Goal: Task Accomplishment & Management: Use online tool/utility

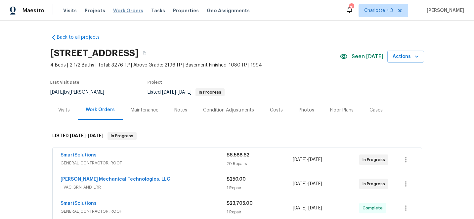
click at [124, 11] on span "Work Orders" at bounding box center [128, 10] width 30 height 7
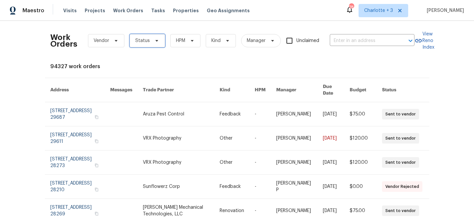
click at [146, 41] on span "Status" at bounding box center [142, 40] width 15 height 7
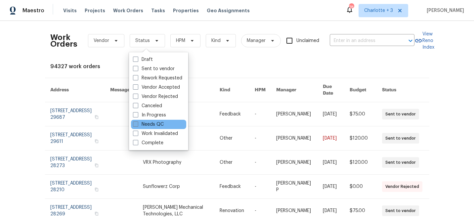
click at [136, 123] on span at bounding box center [135, 123] width 5 height 5
click at [136, 123] on input "Needs QC" at bounding box center [135, 123] width 4 height 4
checkbox input "true"
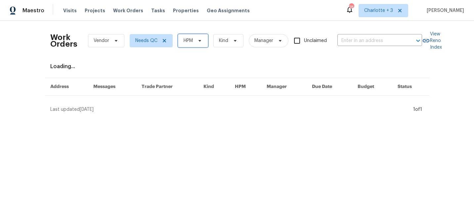
click at [189, 42] on span "HPM" at bounding box center [188, 40] width 9 height 7
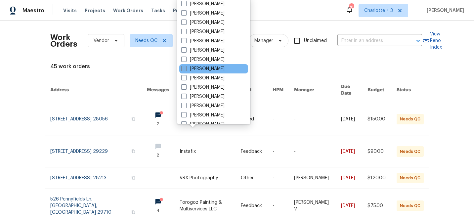
click at [186, 69] on span at bounding box center [183, 68] width 5 height 5
click at [186, 69] on input "[PERSON_NAME]" at bounding box center [183, 68] width 4 height 4
checkbox input "true"
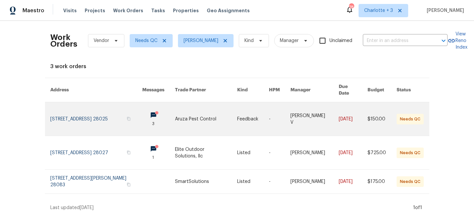
click at [155, 108] on link at bounding box center [158, 118] width 33 height 33
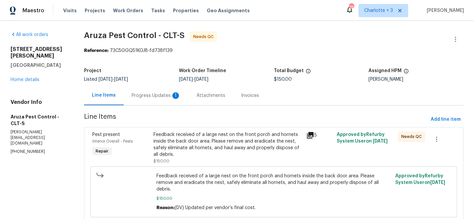
click at [156, 97] on div "Progress Updates 1" at bounding box center [156, 95] width 49 height 7
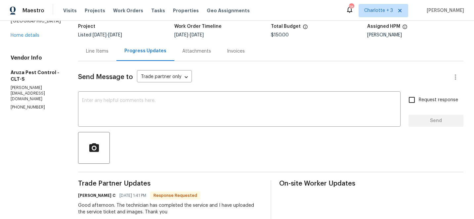
scroll to position [43, 0]
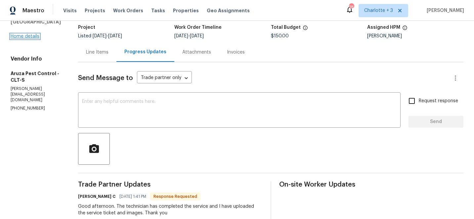
click at [26, 35] on link "Home details" at bounding box center [25, 36] width 29 height 5
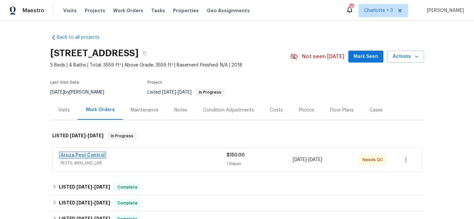
click at [85, 154] on link "Aruza Pest Control" at bounding box center [83, 155] width 44 height 5
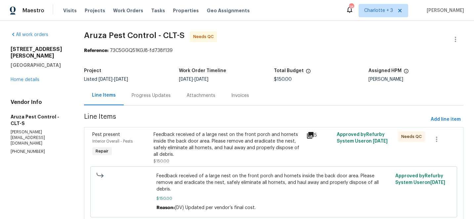
click at [147, 93] on div "Progress Updates" at bounding box center [151, 95] width 39 height 7
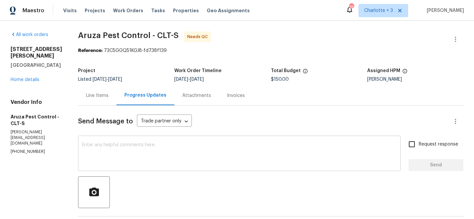
click at [169, 139] on div "x ​" at bounding box center [239, 154] width 323 height 34
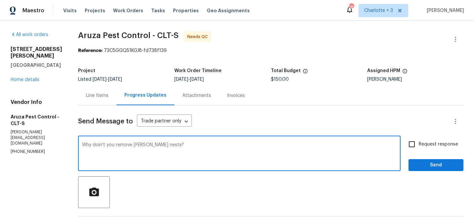
click at [139, 146] on textarea "Why doin't you remove burd nests?" at bounding box center [239, 154] width 315 height 23
type textarea "Why doin't you remove bird nests?"
click at [410, 143] on input "Request response" at bounding box center [412, 144] width 14 height 14
checkbox input "true"
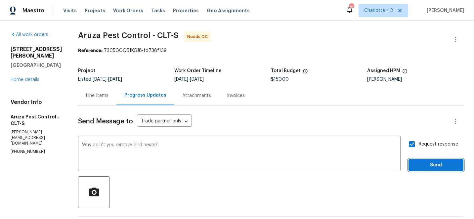
click at [432, 163] on span "Send" at bounding box center [436, 165] width 44 height 8
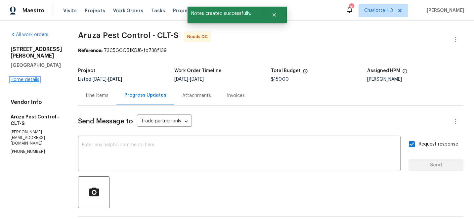
click at [21, 80] on link "Home details" at bounding box center [25, 79] width 29 height 5
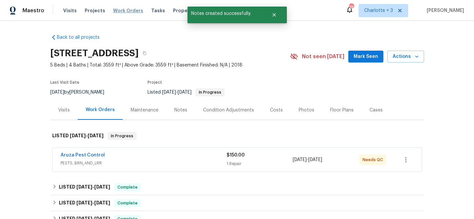
click at [122, 9] on span "Work Orders" at bounding box center [128, 10] width 30 height 7
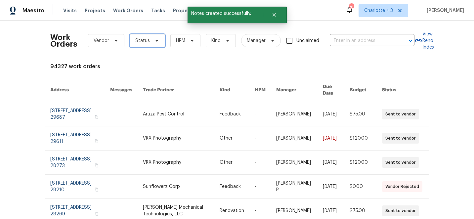
click at [136, 42] on span "Status" at bounding box center [142, 40] width 15 height 7
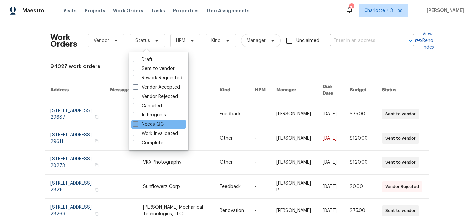
click at [137, 124] on span at bounding box center [135, 123] width 5 height 5
click at [137, 124] on input "Needs QC" at bounding box center [135, 123] width 4 height 4
checkbox input "true"
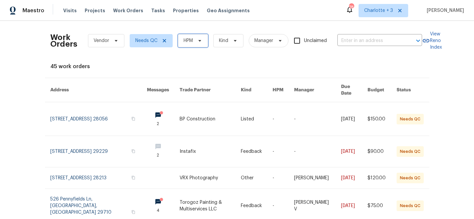
click at [197, 39] on icon at bounding box center [199, 40] width 5 height 5
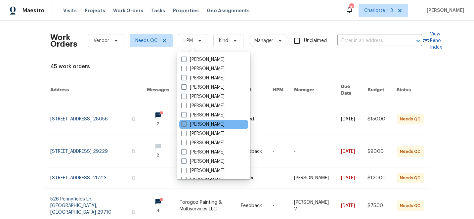
click at [184, 126] on span at bounding box center [183, 123] width 5 height 5
click at [184, 125] on input "[PERSON_NAME]" at bounding box center [183, 123] width 4 height 4
checkbox input "true"
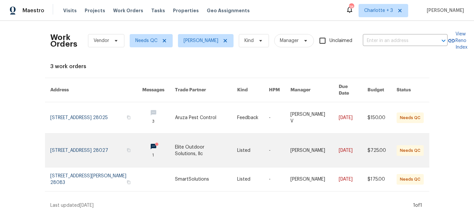
click at [186, 139] on link at bounding box center [206, 150] width 62 height 33
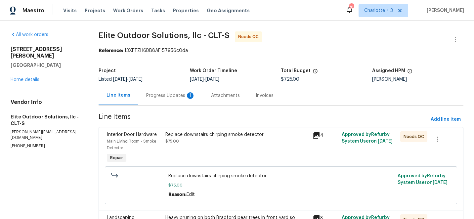
click at [165, 95] on div "Progress Updates 1" at bounding box center [170, 95] width 49 height 7
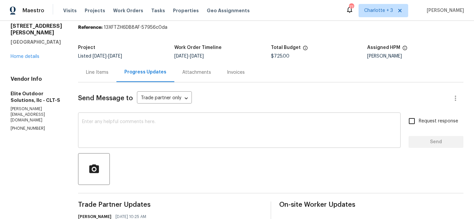
scroll to position [21, 0]
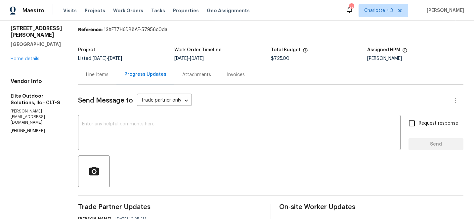
click at [86, 73] on div "Line Items" at bounding box center [97, 74] width 23 height 7
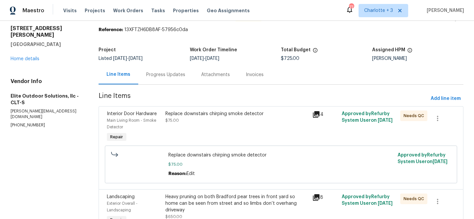
click at [203, 114] on div "Replace downstairs chirping smoke detector" at bounding box center [237, 114] width 143 height 7
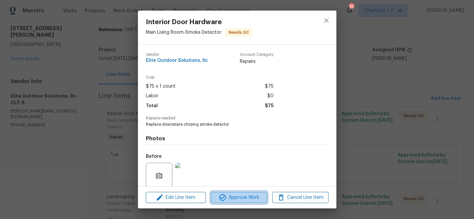
click at [243, 197] on span "Approve Work" at bounding box center [239, 198] width 52 height 8
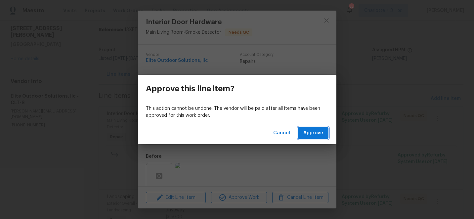
click at [312, 133] on span "Approve" at bounding box center [314, 133] width 20 height 8
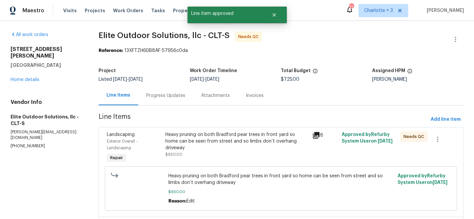
click at [226, 141] on div "Heavy pruning on both Bradford pear trees in front yard so home can be seen fro…" at bounding box center [237, 141] width 143 height 20
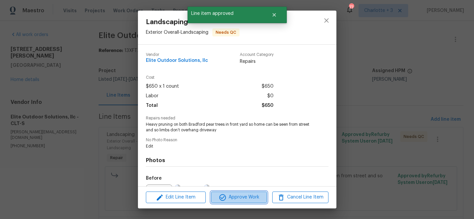
click at [247, 196] on span "Approve Work" at bounding box center [239, 197] width 52 height 8
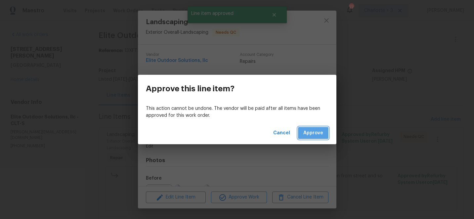
click at [321, 132] on span "Approve" at bounding box center [314, 133] width 20 height 8
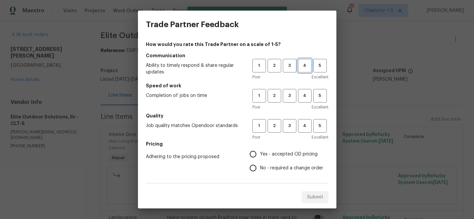
click at [304, 63] on span "4" at bounding box center [305, 66] width 12 height 8
click at [306, 99] on span "4" at bounding box center [305, 96] width 12 height 8
click at [304, 130] on button "4" at bounding box center [305, 126] width 14 height 14
click at [256, 171] on input "No - required a change order" at bounding box center [253, 168] width 14 height 14
radio input "true"
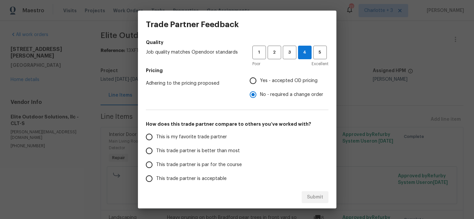
scroll to position [117, 0]
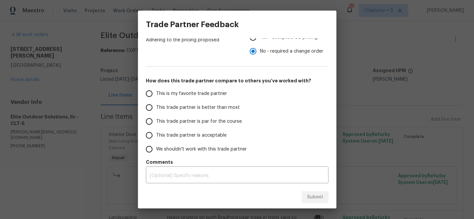
click at [149, 106] on input "This trade partner is better than most" at bounding box center [149, 108] width 14 height 14
click at [315, 193] on span "Submit" at bounding box center [315, 197] width 16 height 8
radio input "true"
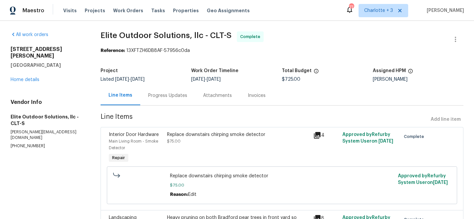
radio input "false"
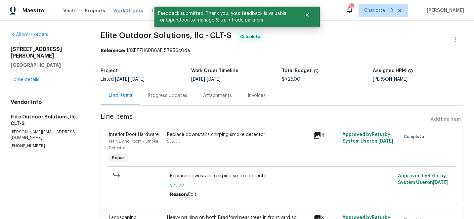
click at [119, 10] on span "Work Orders" at bounding box center [128, 10] width 30 height 7
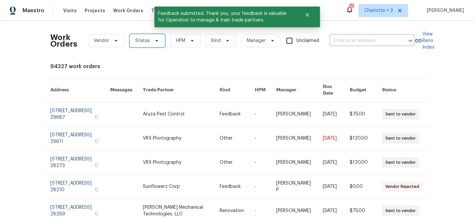
click at [149, 40] on span "Status" at bounding box center [147, 40] width 35 height 13
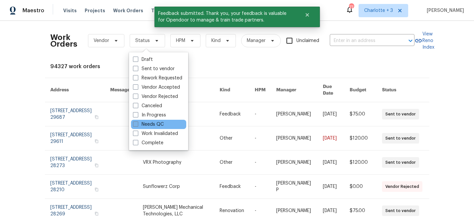
click at [137, 123] on span at bounding box center [135, 123] width 5 height 5
click at [137, 123] on input "Needs QC" at bounding box center [135, 123] width 4 height 4
checkbox input "true"
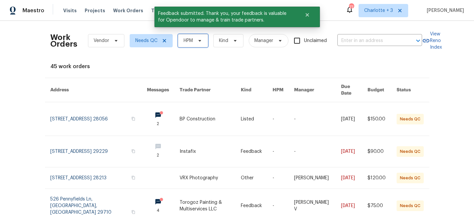
click at [189, 42] on span "HPM" at bounding box center [188, 40] width 9 height 7
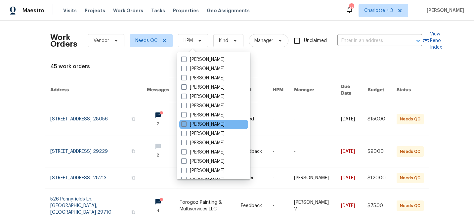
click at [186, 123] on span at bounding box center [183, 123] width 5 height 5
click at [186, 123] on input "[PERSON_NAME]" at bounding box center [183, 123] width 4 height 4
checkbox input "true"
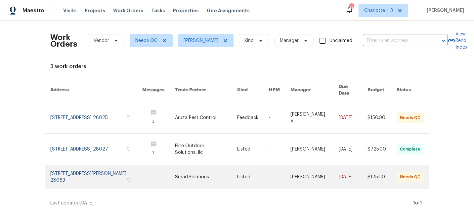
click at [226, 165] on link at bounding box center [206, 177] width 62 height 24
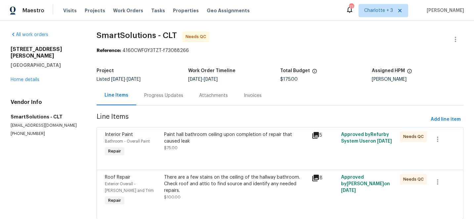
click at [169, 96] on div "Progress Updates" at bounding box center [163, 95] width 39 height 7
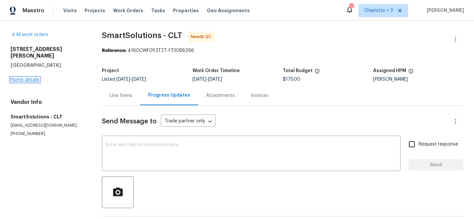
click at [26, 77] on link "Home details" at bounding box center [25, 79] width 29 height 5
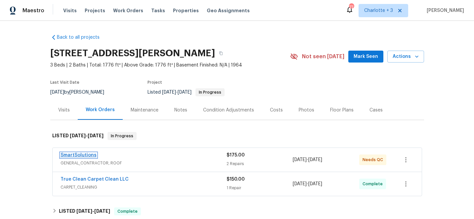
click at [82, 155] on link "SmartSolutions" at bounding box center [79, 155] width 36 height 5
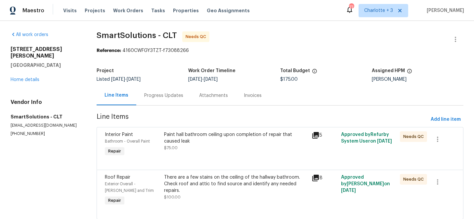
click at [196, 138] on div "Paint hall bathroom ceiling upon completion of repair that caused leak" at bounding box center [236, 137] width 144 height 13
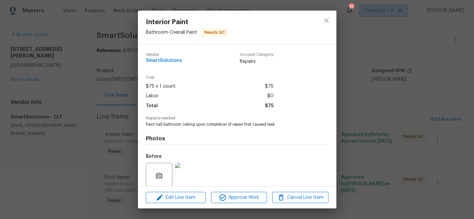
scroll to position [52, 0]
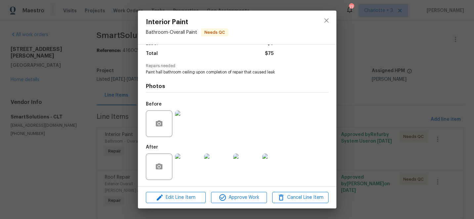
click at [188, 164] on img at bounding box center [188, 167] width 26 height 26
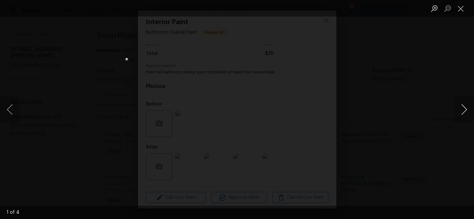
click at [463, 110] on button "Next image" at bounding box center [464, 109] width 20 height 26
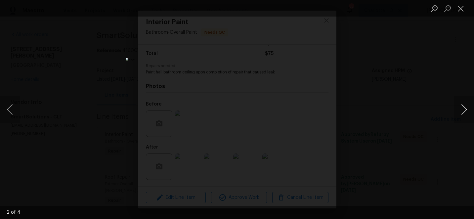
click at [463, 110] on button "Next image" at bounding box center [464, 109] width 20 height 26
click at [461, 6] on button "Close lightbox" at bounding box center [460, 9] width 13 height 12
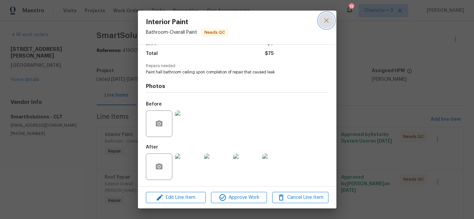
click at [329, 24] on icon "close" at bounding box center [327, 21] width 8 height 8
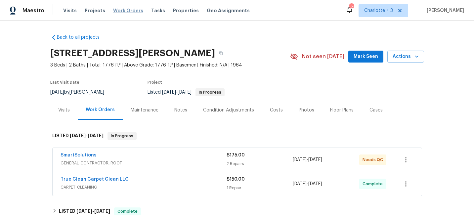
click at [120, 9] on span "Work Orders" at bounding box center [128, 10] width 30 height 7
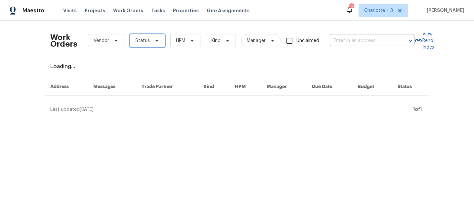
click at [150, 45] on span "Status" at bounding box center [147, 40] width 35 height 13
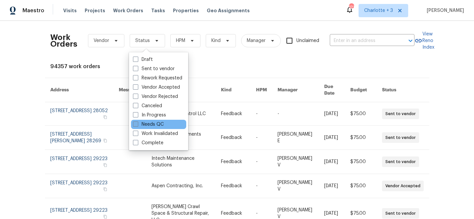
click at [135, 123] on span at bounding box center [135, 123] width 5 height 5
click at [135, 123] on input "Needs QC" at bounding box center [135, 123] width 4 height 4
checkbox input "true"
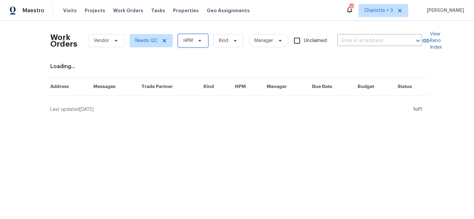
click at [194, 41] on span "HPM" at bounding box center [193, 40] width 30 height 13
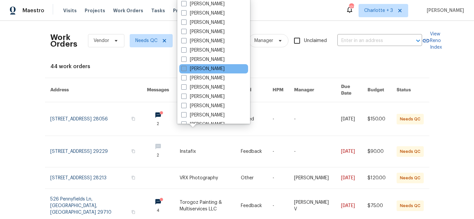
click at [183, 68] on span at bounding box center [183, 68] width 5 height 5
click at [183, 68] on input "[PERSON_NAME]" at bounding box center [183, 68] width 4 height 4
checkbox input "true"
